Goal: Task Accomplishment & Management: Manage account settings

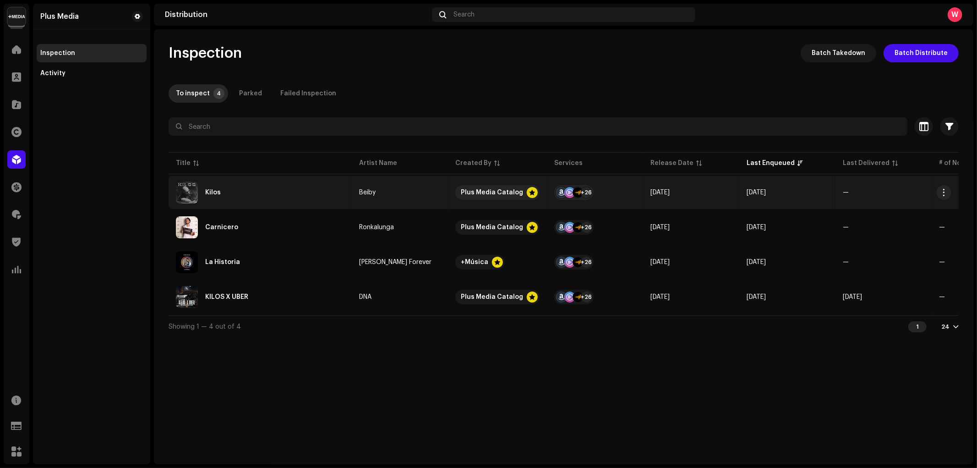
click at [272, 186] on div "Kilos" at bounding box center [260, 192] width 169 height 22
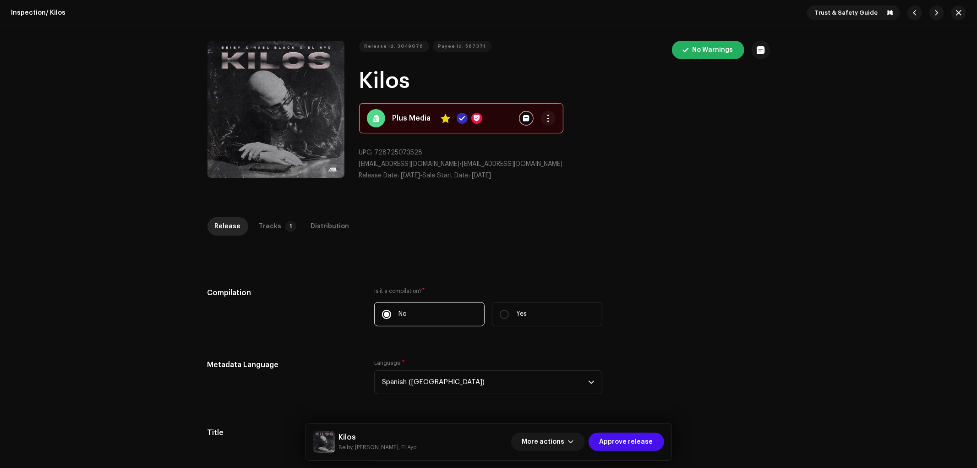
click at [267, 216] on div "Inspection / Kilos Trust & Safety Guide Release Id: 3049076 Payee Id: 567371 No…" at bounding box center [488, 234] width 977 height 468
click at [268, 236] on div "Release Tracks 1 Distribution" at bounding box center [488, 230] width 562 height 26
click at [271, 227] on div "Tracks" at bounding box center [270, 226] width 22 height 18
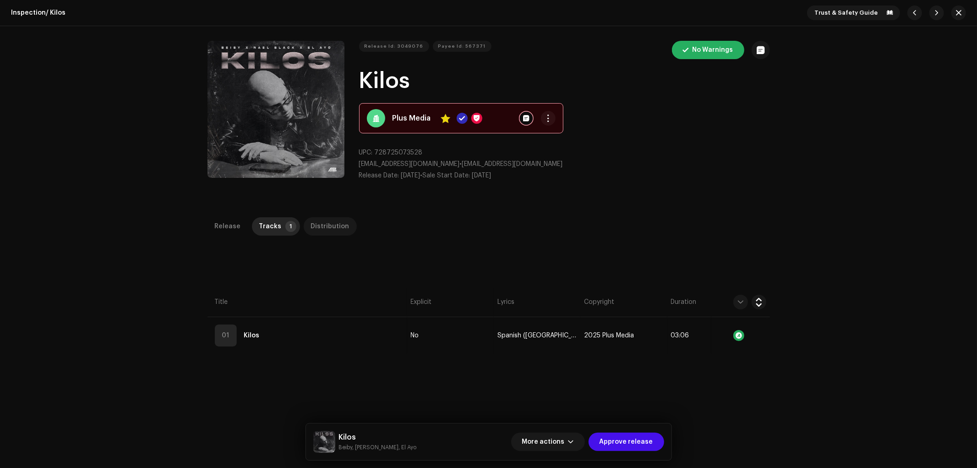
click at [313, 228] on div "Distribution" at bounding box center [330, 226] width 38 height 18
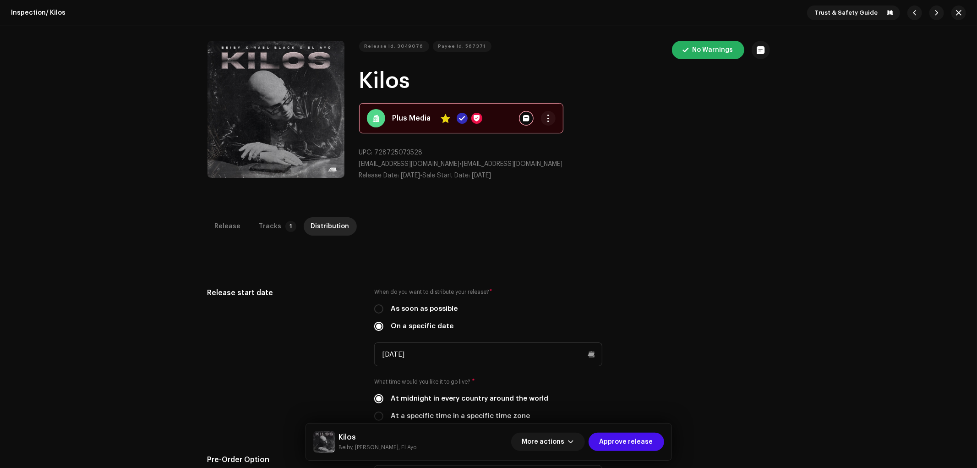
scroll to position [305, 0]
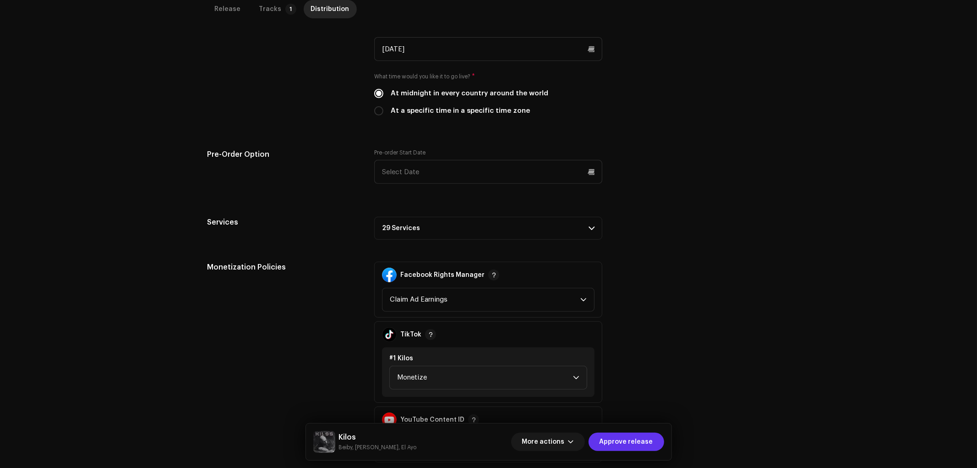
click at [632, 439] on span "Approve release" at bounding box center [626, 441] width 54 height 18
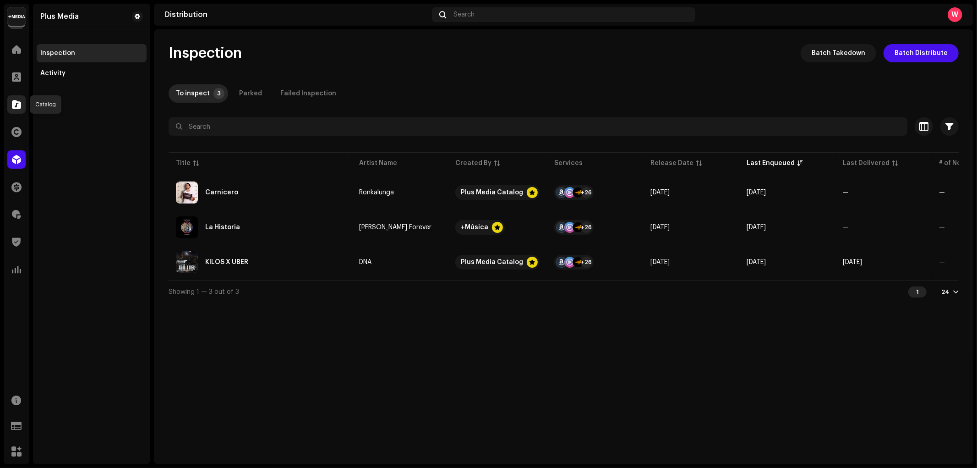
click at [16, 105] on span at bounding box center [16, 104] width 9 height 7
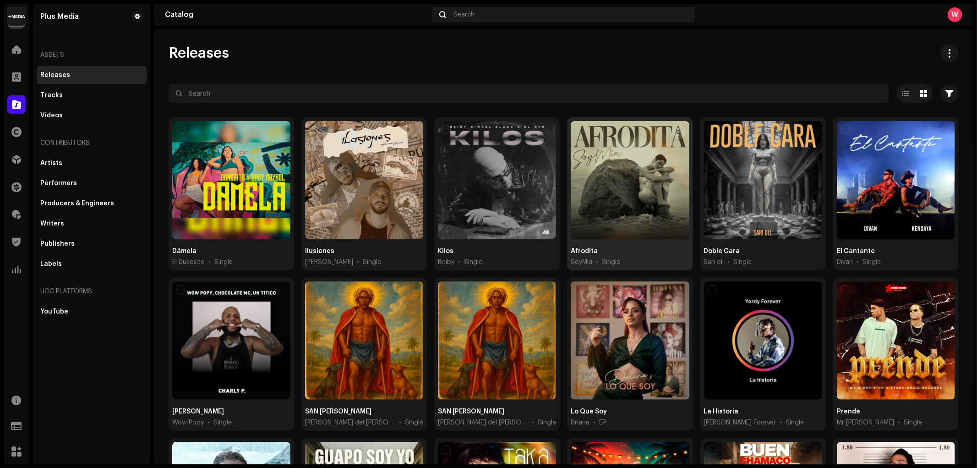
click at [610, 150] on div at bounding box center [630, 180] width 118 height 118
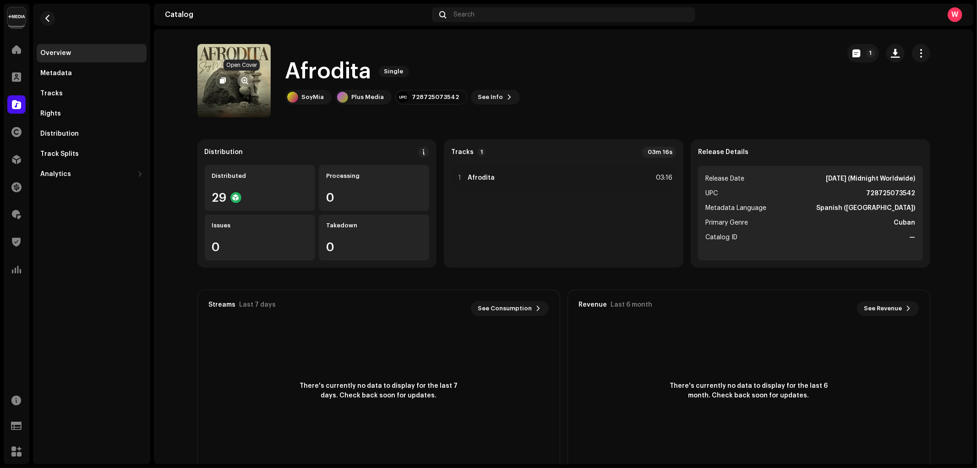
click at [244, 78] on span "button" at bounding box center [244, 80] width 7 height 7
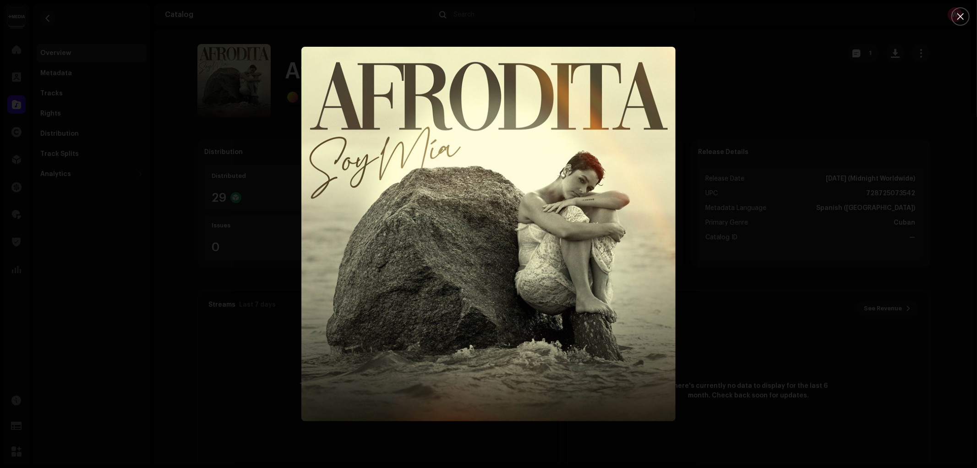
click at [749, 62] on div at bounding box center [488, 234] width 977 height 468
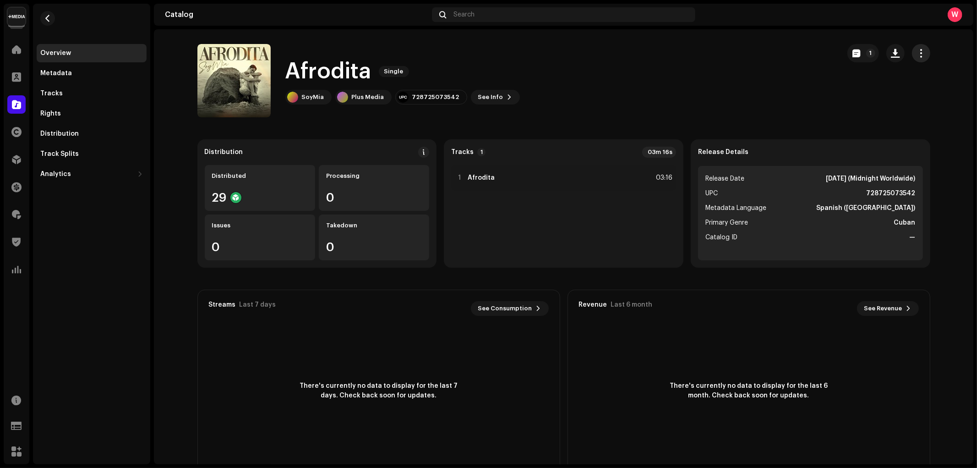
click at [918, 53] on span "button" at bounding box center [920, 52] width 9 height 7
click at [871, 89] on div "Edit" at bounding box center [877, 94] width 93 height 18
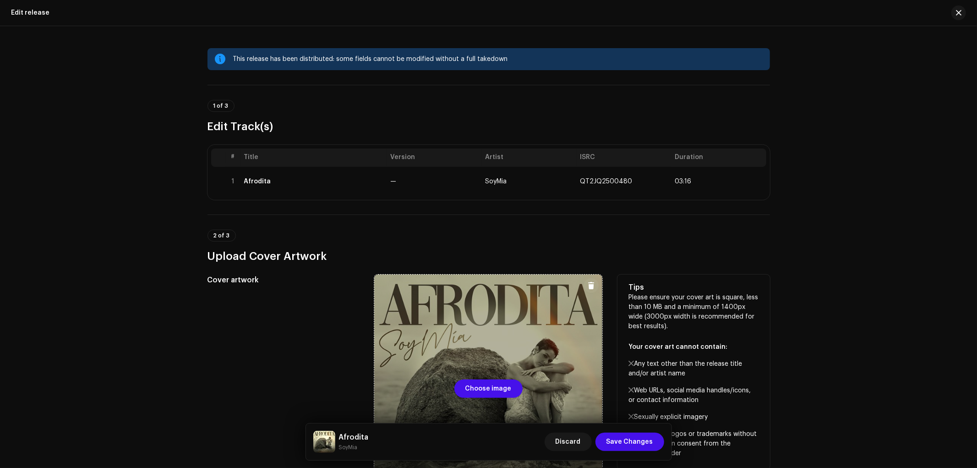
scroll to position [102, 0]
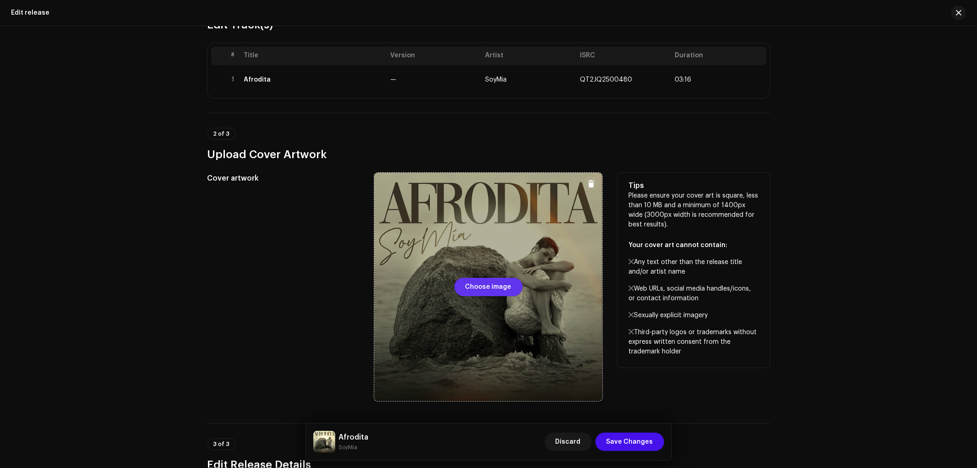
click at [482, 286] on span "Choose image" at bounding box center [488, 287] width 46 height 18
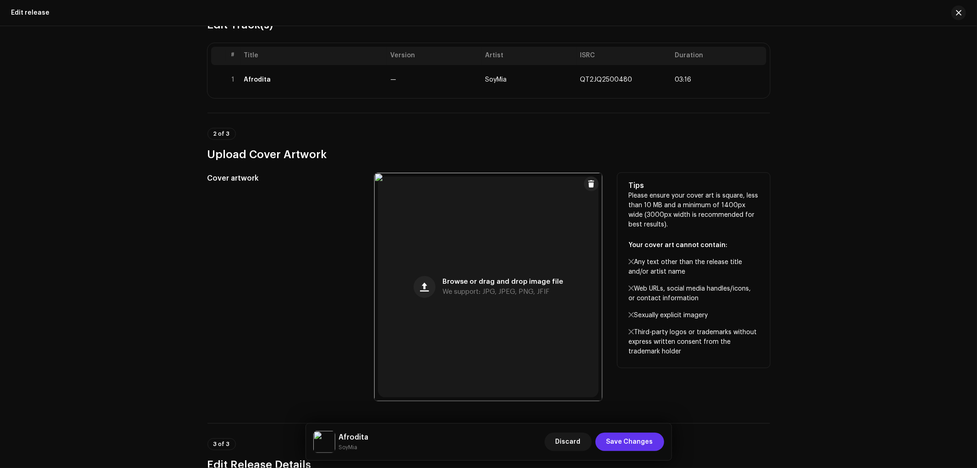
click at [642, 441] on span "Save Changes" at bounding box center [629, 441] width 47 height 18
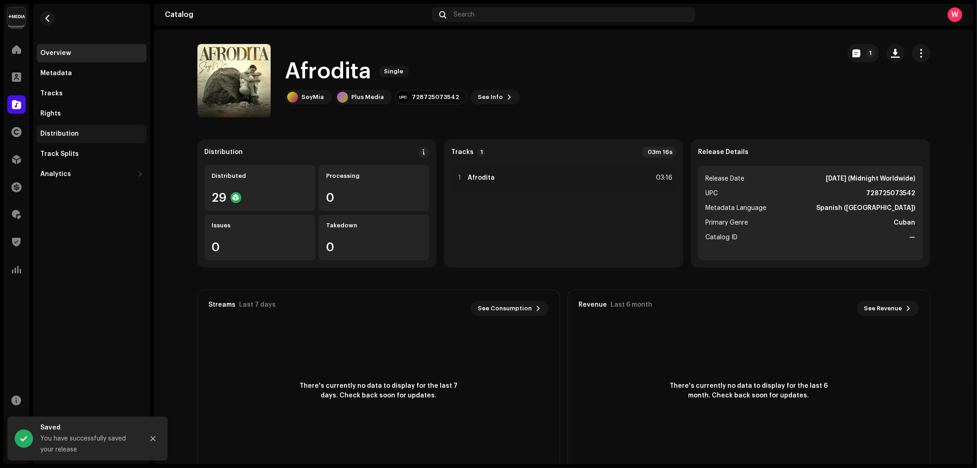
click at [112, 127] on div "Distribution" at bounding box center [92, 134] width 110 height 18
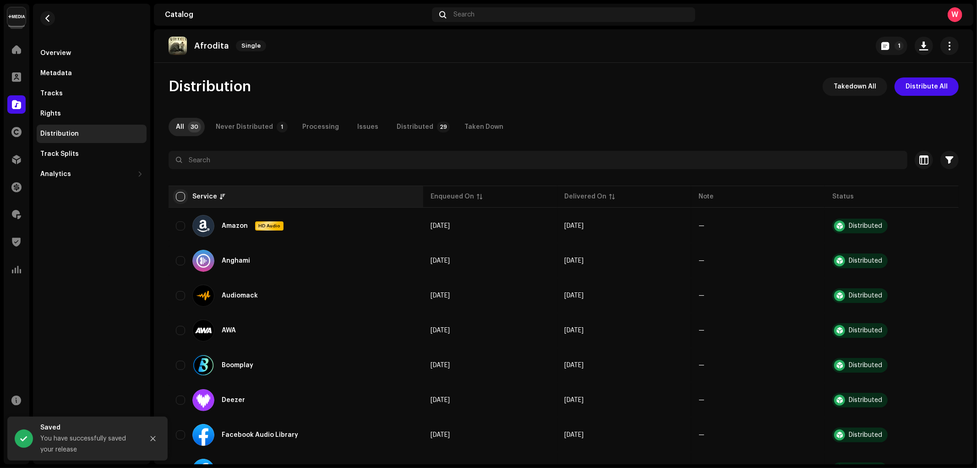
click at [181, 193] on input "checkbox" at bounding box center [180, 196] width 9 height 9
checkbox input "true"
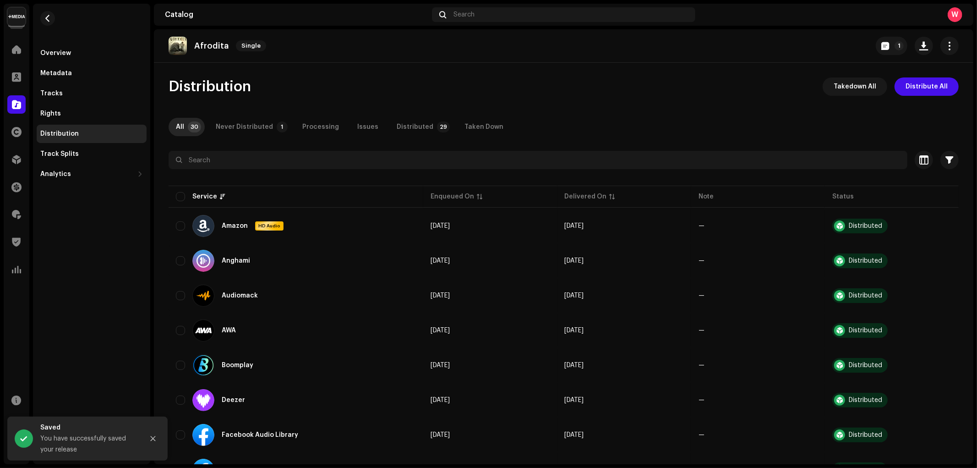
checkbox input "true"
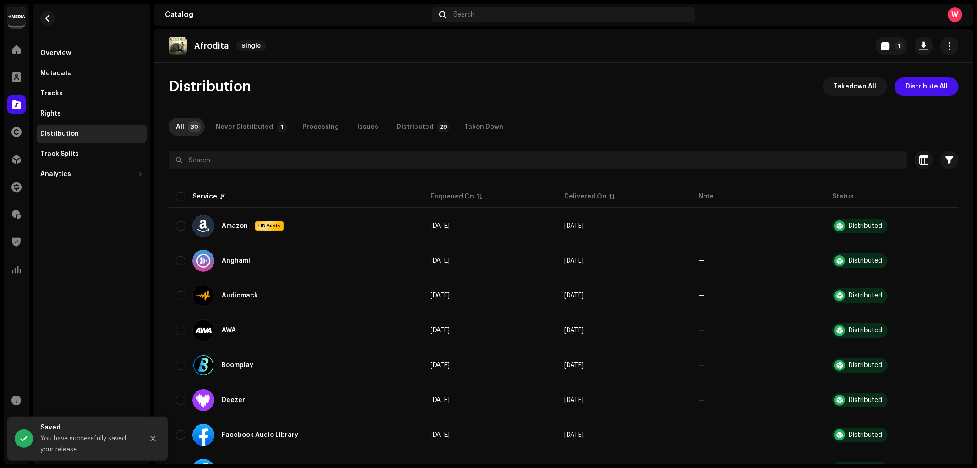
checkbox input "true"
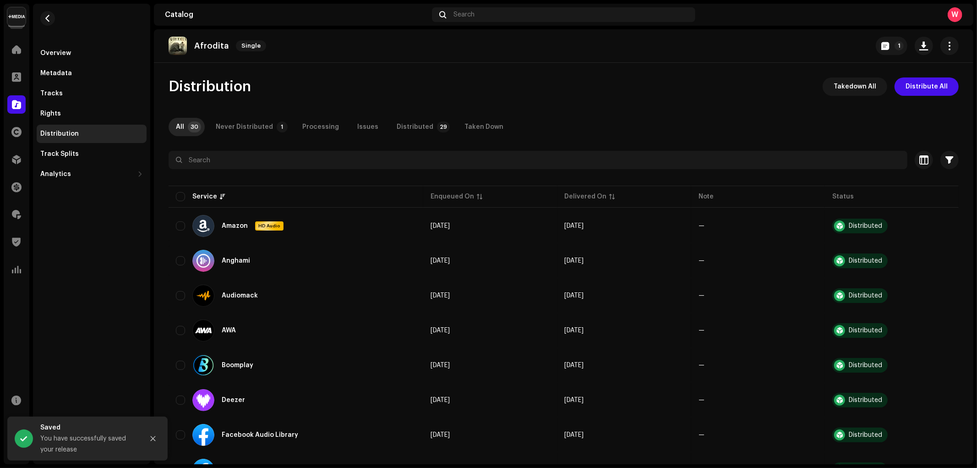
checkbox input "true"
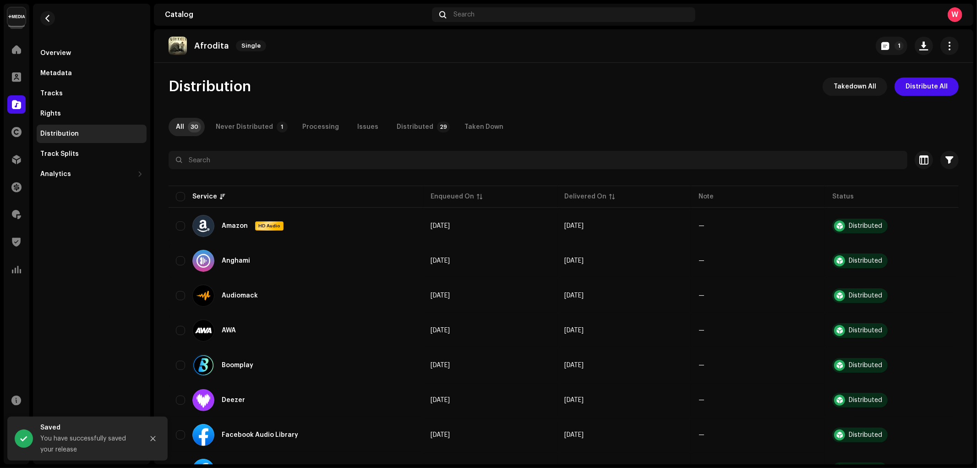
checkbox input "true"
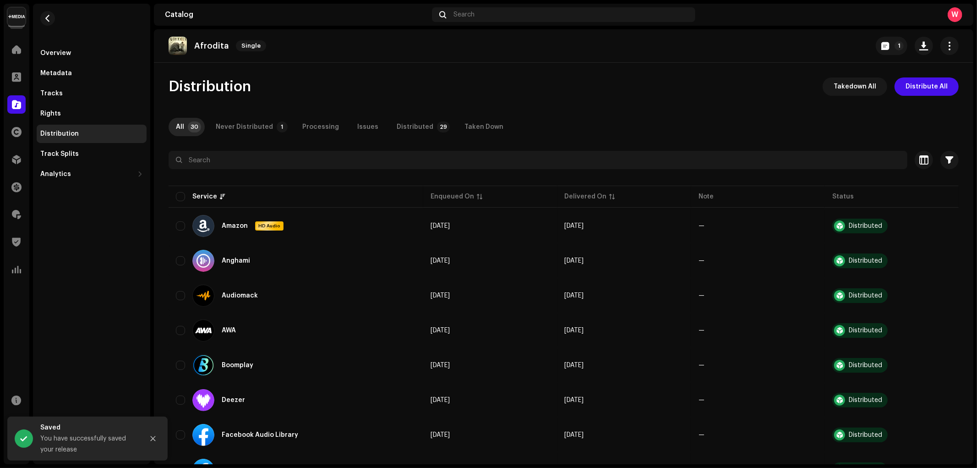
checkbox input "true"
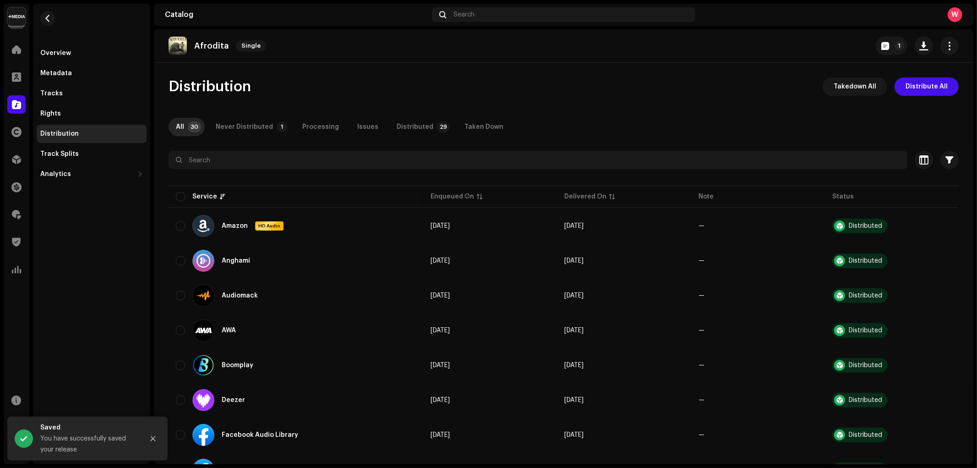
checkbox input "true"
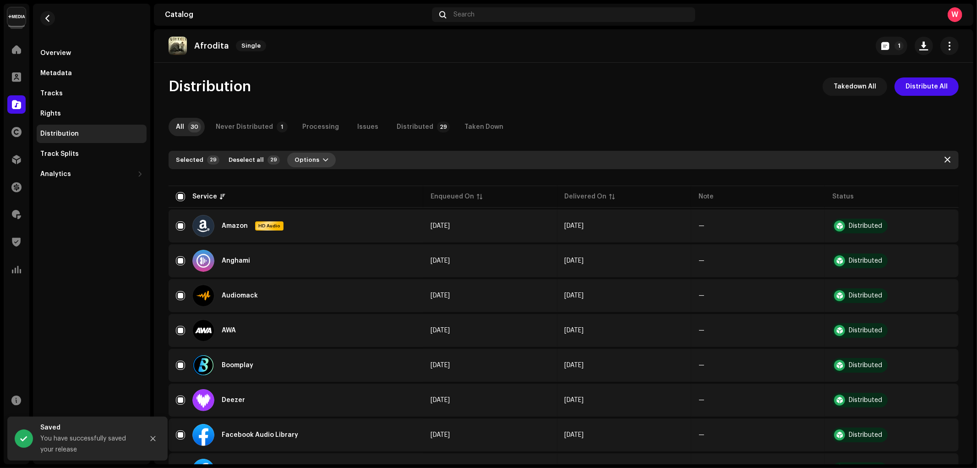
click at [305, 161] on span "Options" at bounding box center [306, 160] width 25 height 18
click at [310, 180] on span "Distribute" at bounding box center [306, 180] width 33 height 7
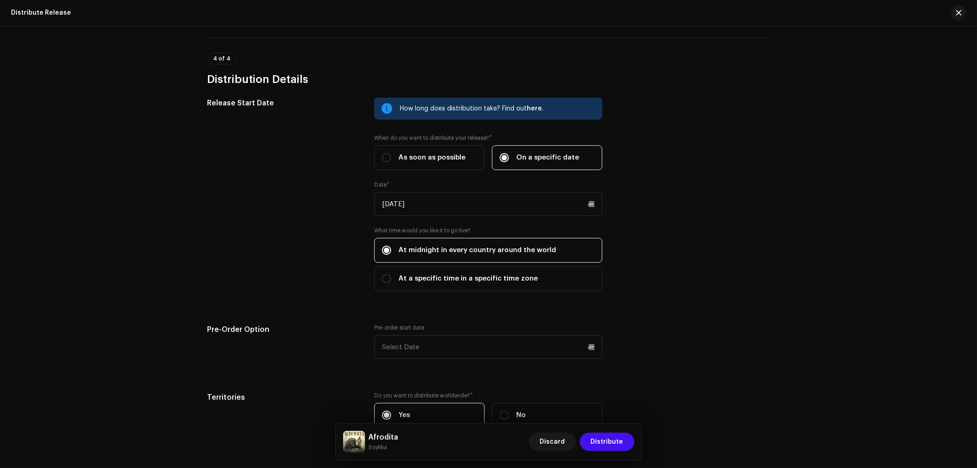
scroll to position [1528, 0]
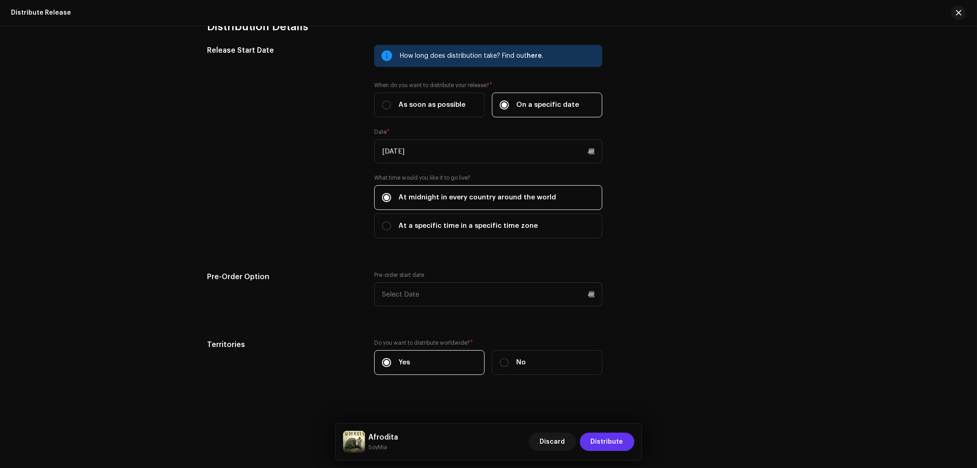
click at [612, 443] on span "Distribute" at bounding box center [607, 441] width 33 height 18
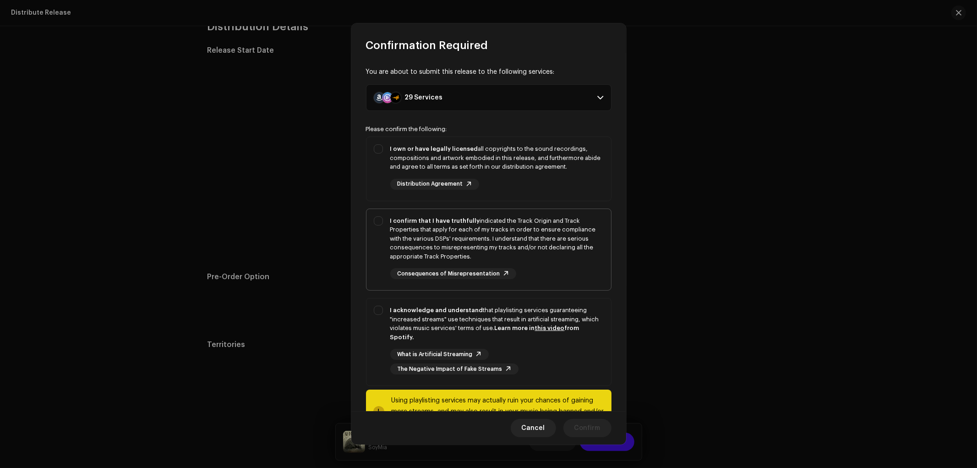
click at [381, 214] on div "I confirm that I have truthfully indicated the Track Origin and Track Propertie…" at bounding box center [488, 248] width 245 height 78
checkbox input "true"
click at [379, 164] on div "I own or have legally licensed all copyrights to the sound recordings, composit…" at bounding box center [488, 167] width 245 height 60
checkbox input "true"
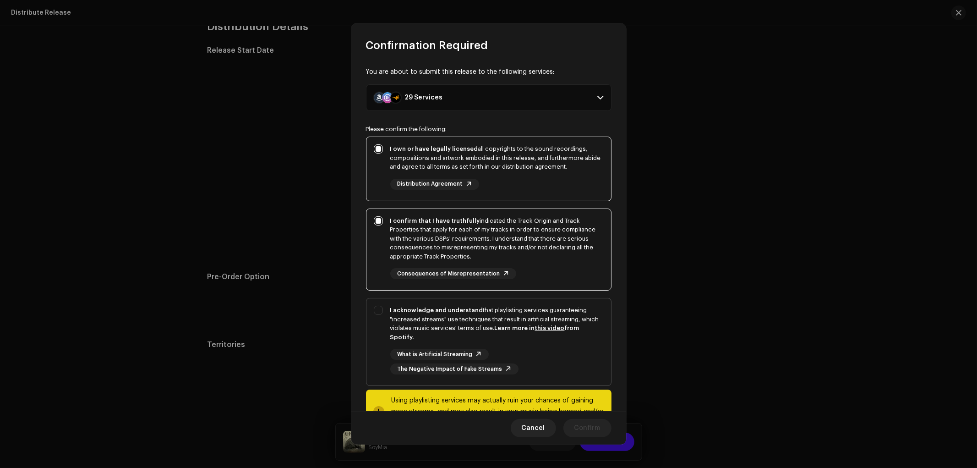
click at [383, 315] on div "I acknowledge and understand that playlisting services guaranteeing "increased …" at bounding box center [488, 339] width 245 height 83
checkbox input "true"
click at [591, 427] on span "Confirm" at bounding box center [587, 428] width 26 height 18
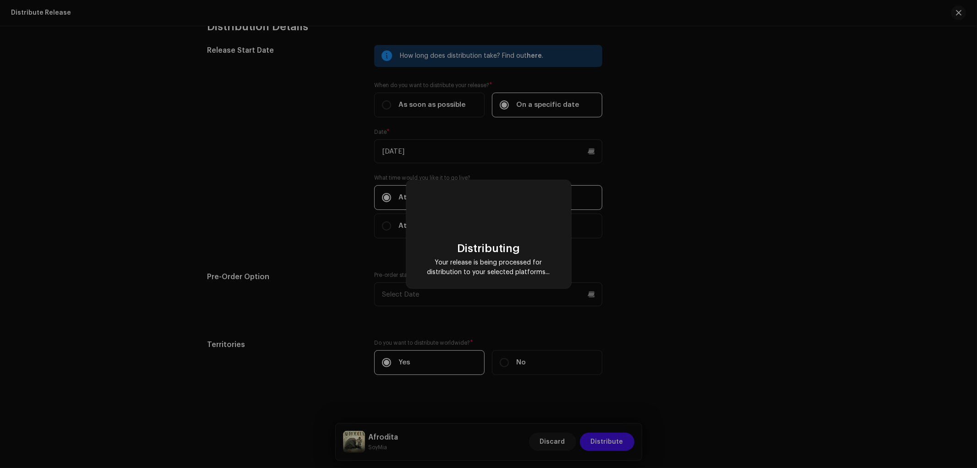
checkbox input "false"
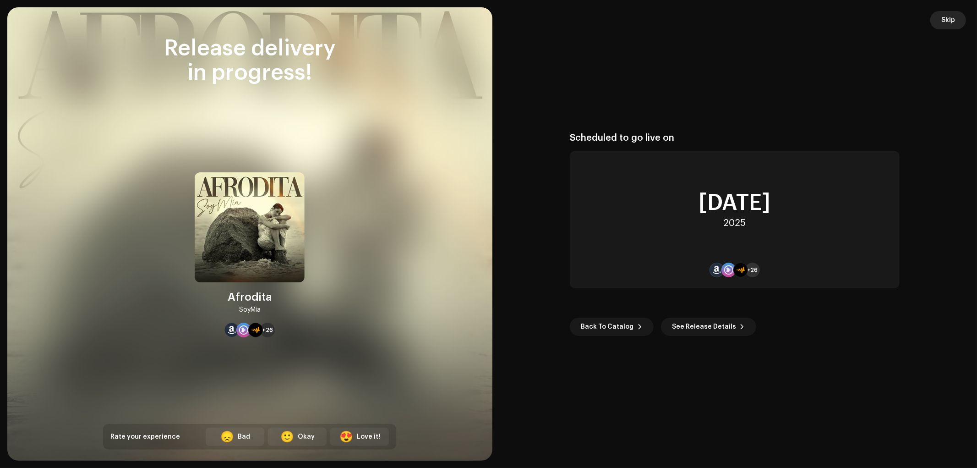
click at [949, 16] on span "Skip" at bounding box center [948, 20] width 14 height 18
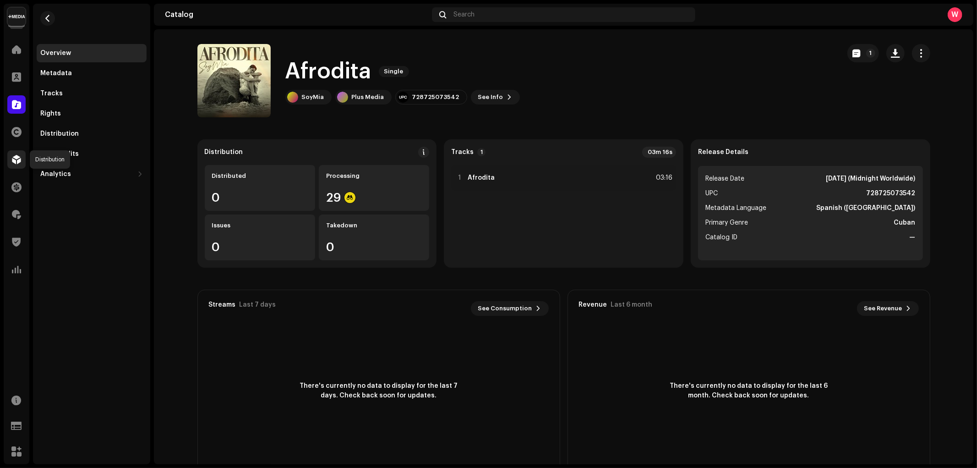
click at [17, 157] on span at bounding box center [16, 159] width 9 height 7
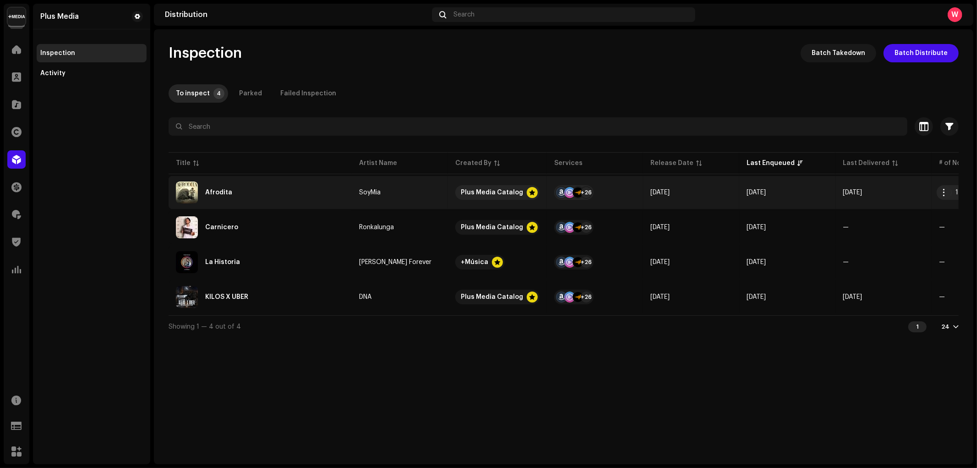
click at [246, 186] on div "Afrodita" at bounding box center [260, 192] width 169 height 22
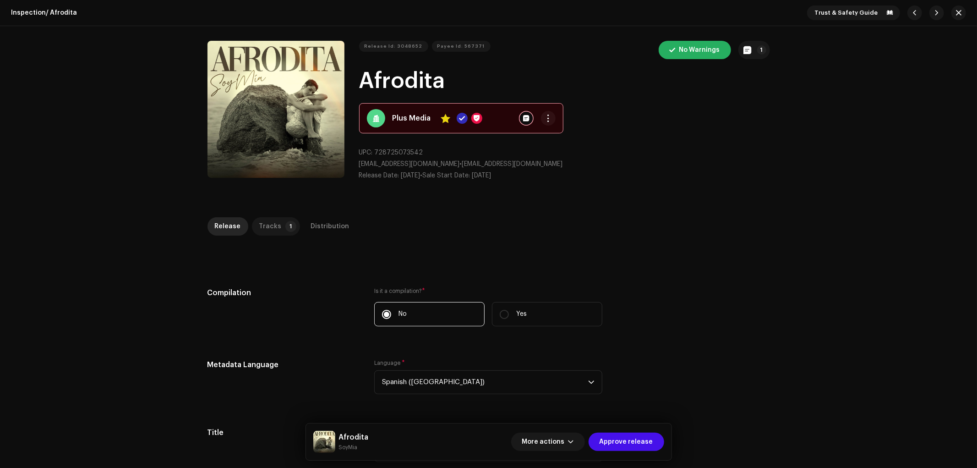
click at [270, 221] on div "Tracks" at bounding box center [270, 226] width 22 height 18
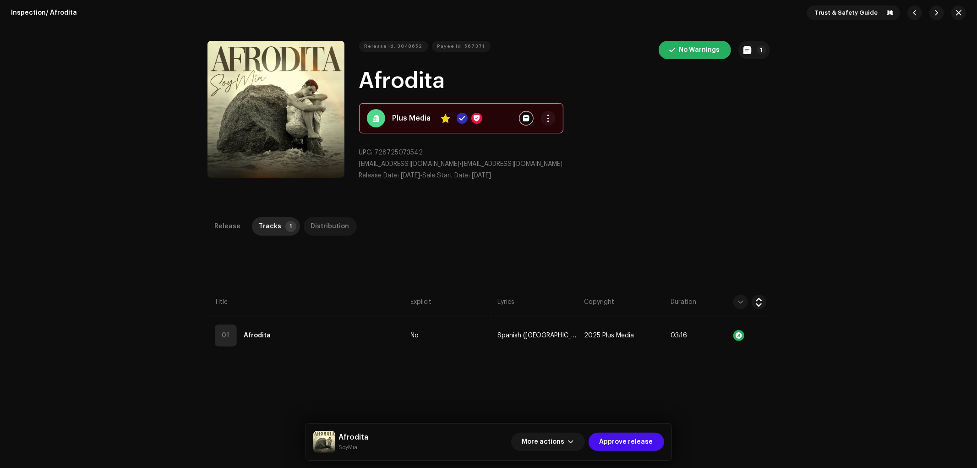
click at [314, 222] on div "Distribution" at bounding box center [330, 226] width 38 height 18
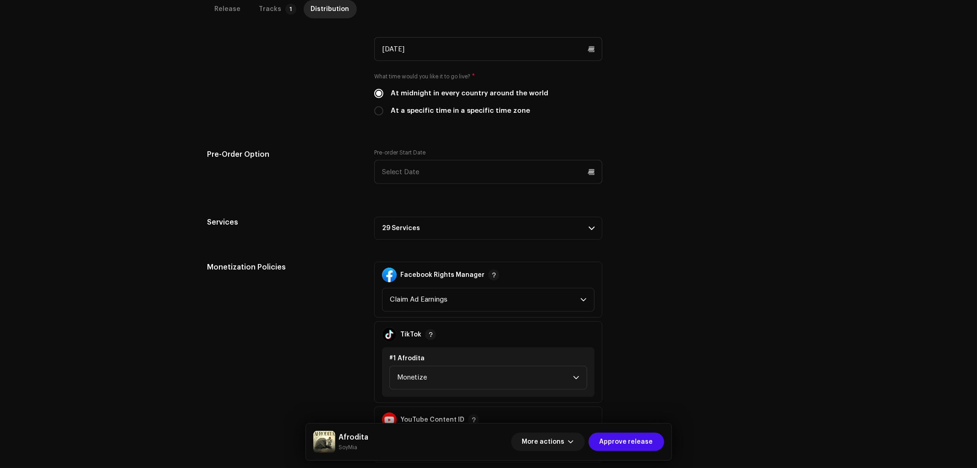
scroll to position [411, 0]
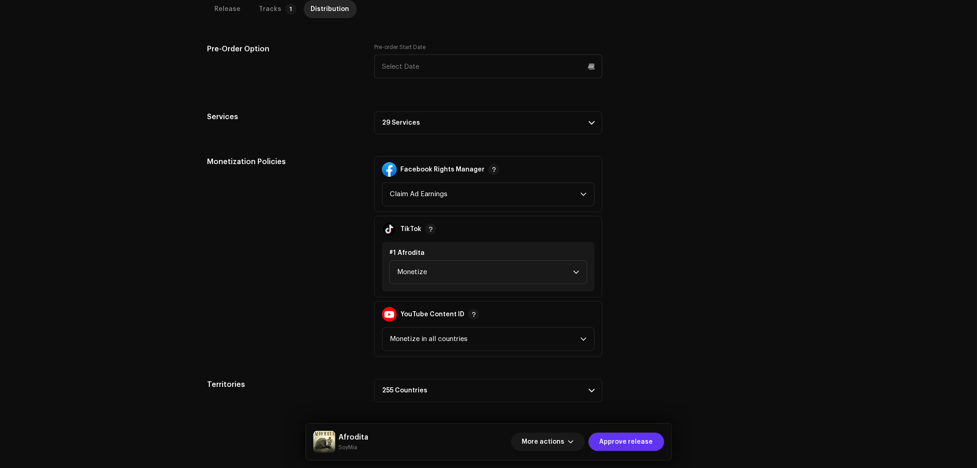
click at [642, 435] on span "Approve release" at bounding box center [626, 441] width 54 height 18
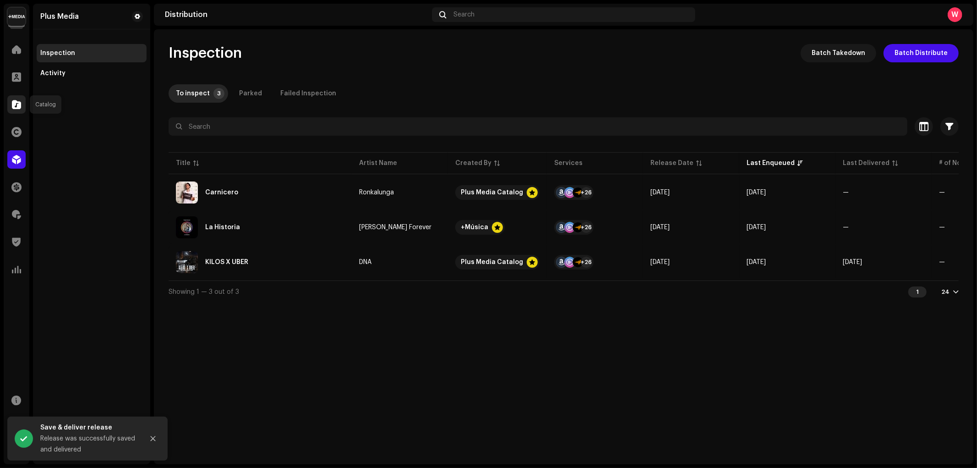
click at [10, 102] on div at bounding box center [16, 104] width 18 height 18
